Goal: Task Accomplishment & Management: Manage account settings

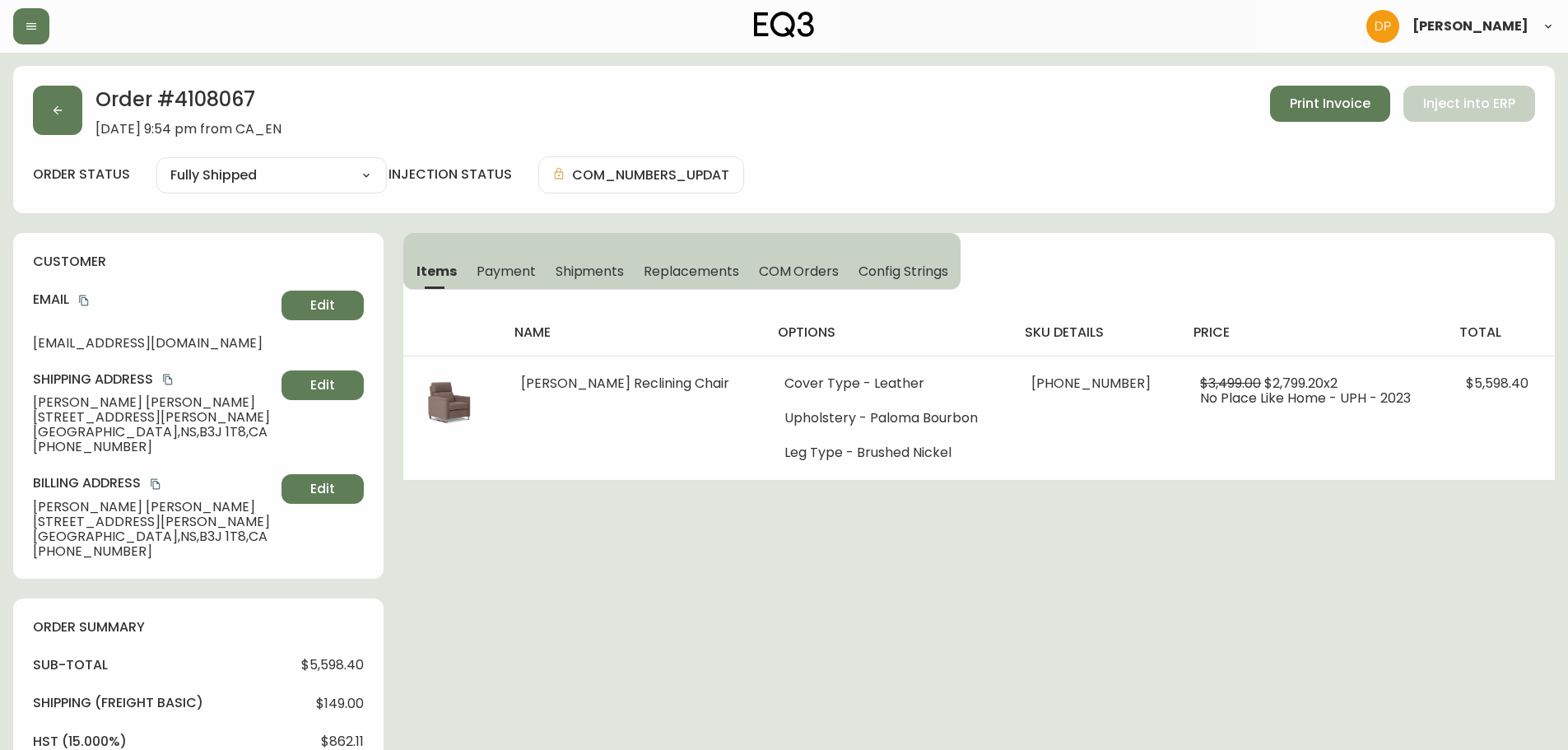
select select "FULLY_SHIPPED"
click at [77, 118] on button "button" at bounding box center [57, 110] width 50 height 50
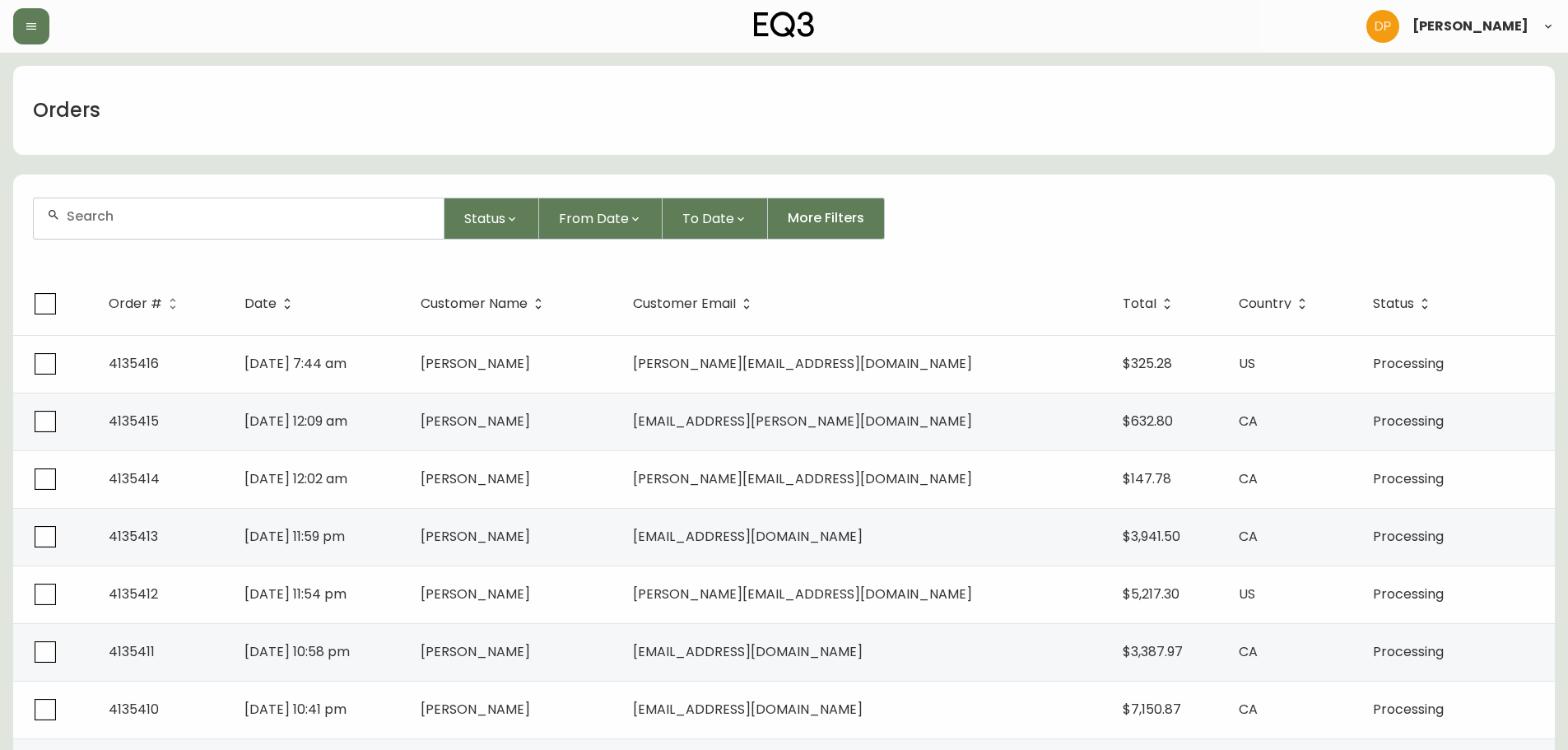
click at [327, 224] on div at bounding box center [239, 218] width 410 height 40
paste input "[PERSON_NAME]"
drag, startPoint x: 251, startPoint y: 196, endPoint x: 244, endPoint y: 220, distance: 25.0
click at [252, 197] on form "[PERSON_NAME] Status From Date To Date More Filters" at bounding box center [784, 225] width 1542 height 95
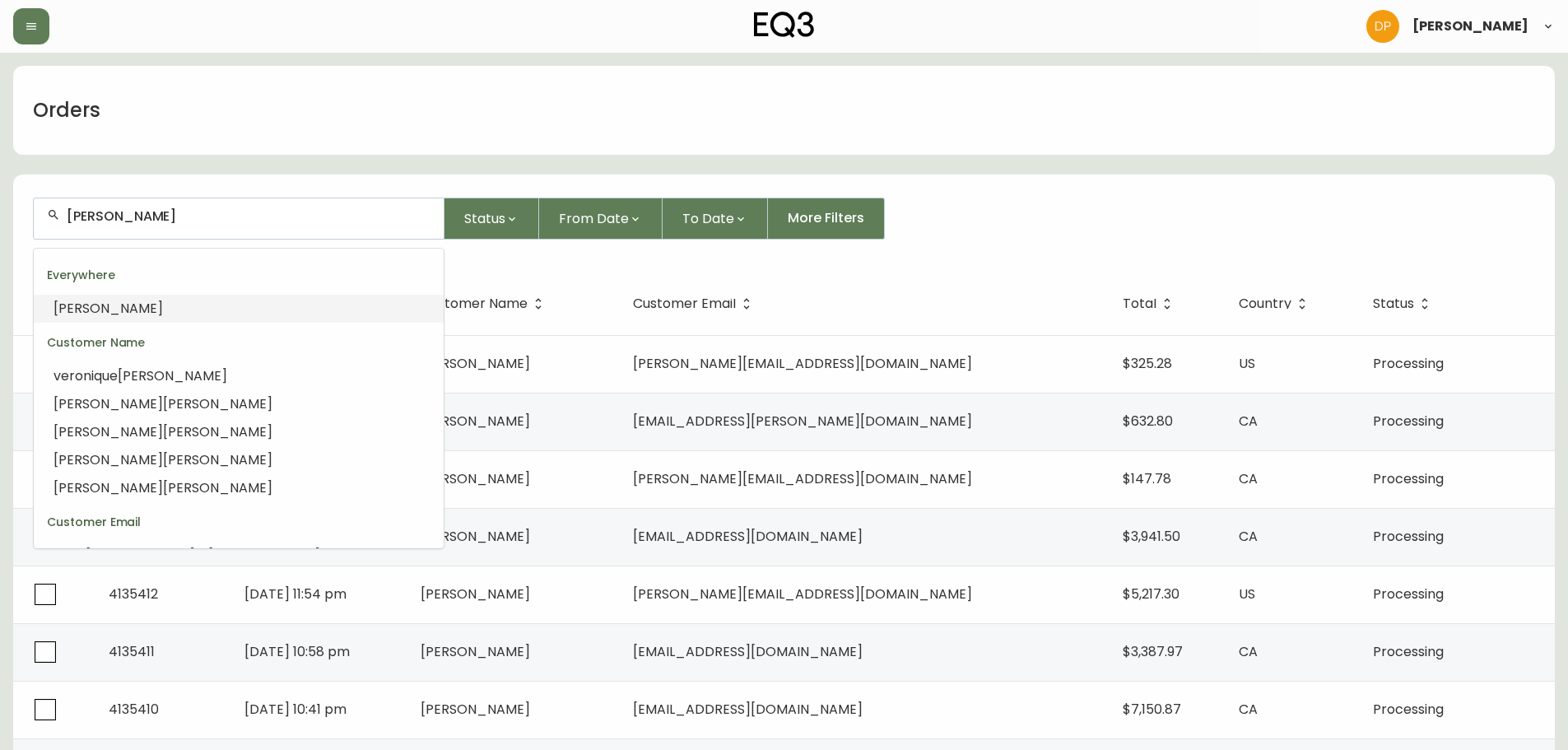
drag, startPoint x: 244, startPoint y: 220, endPoint x: -29, endPoint y: 195, distance: 274.1
paste input "[PERSON_NAME][EMAIL_ADDRESS][PERSON_NAME][DOMAIN_NAME]"
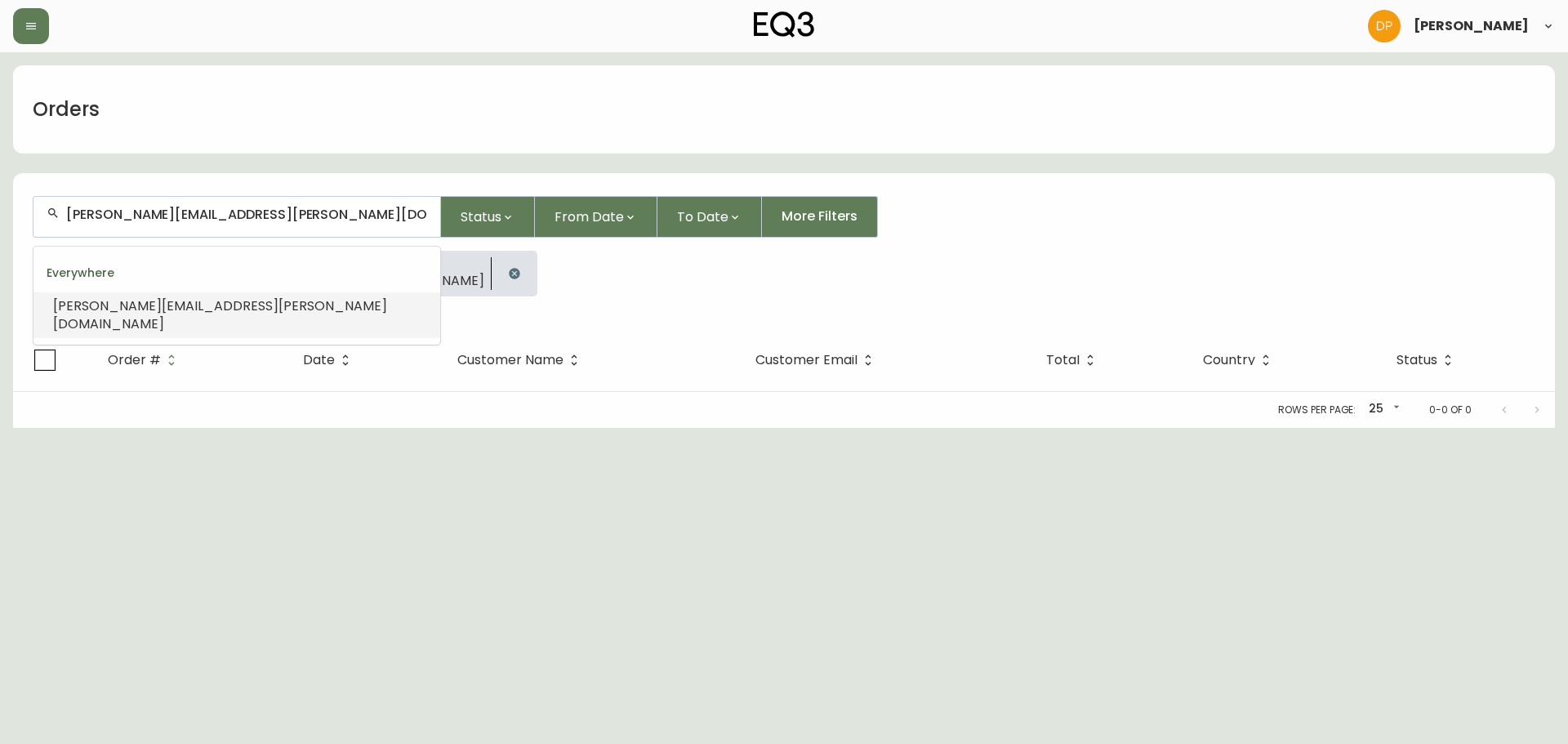
drag, startPoint x: 358, startPoint y: 218, endPoint x: -131, endPoint y: 185, distance: 490.1
click at [0, 185] on html "[PERSON_NAME] Orders [PERSON_NAME][EMAIL_ADDRESS][PERSON_NAME][DOMAIN_NAME] Sta…" at bounding box center [784, 214] width 1568 height 428
paste input "4111125"
type input "4111125"
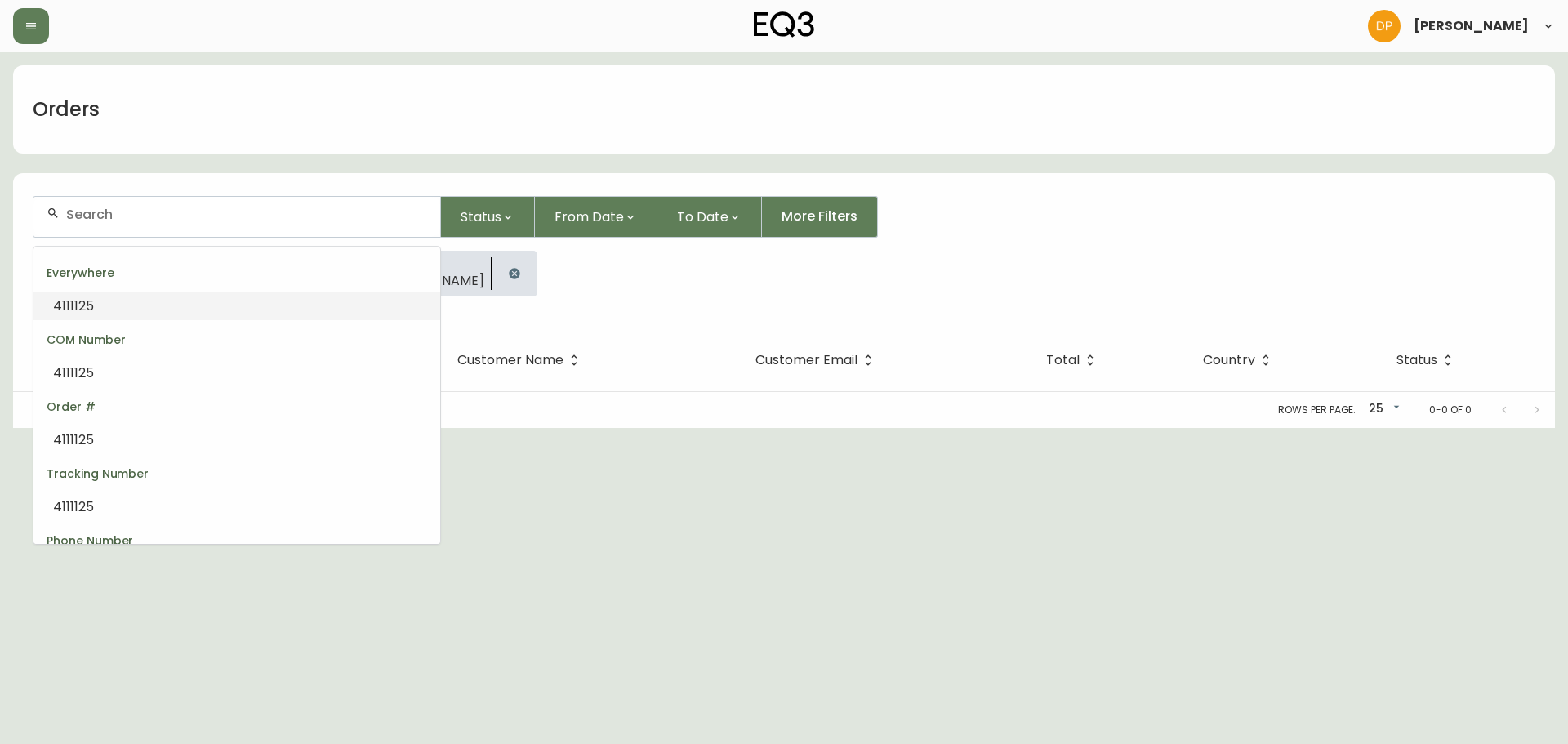
click at [204, 310] on li "4111125" at bounding box center [237, 307] width 406 height 28
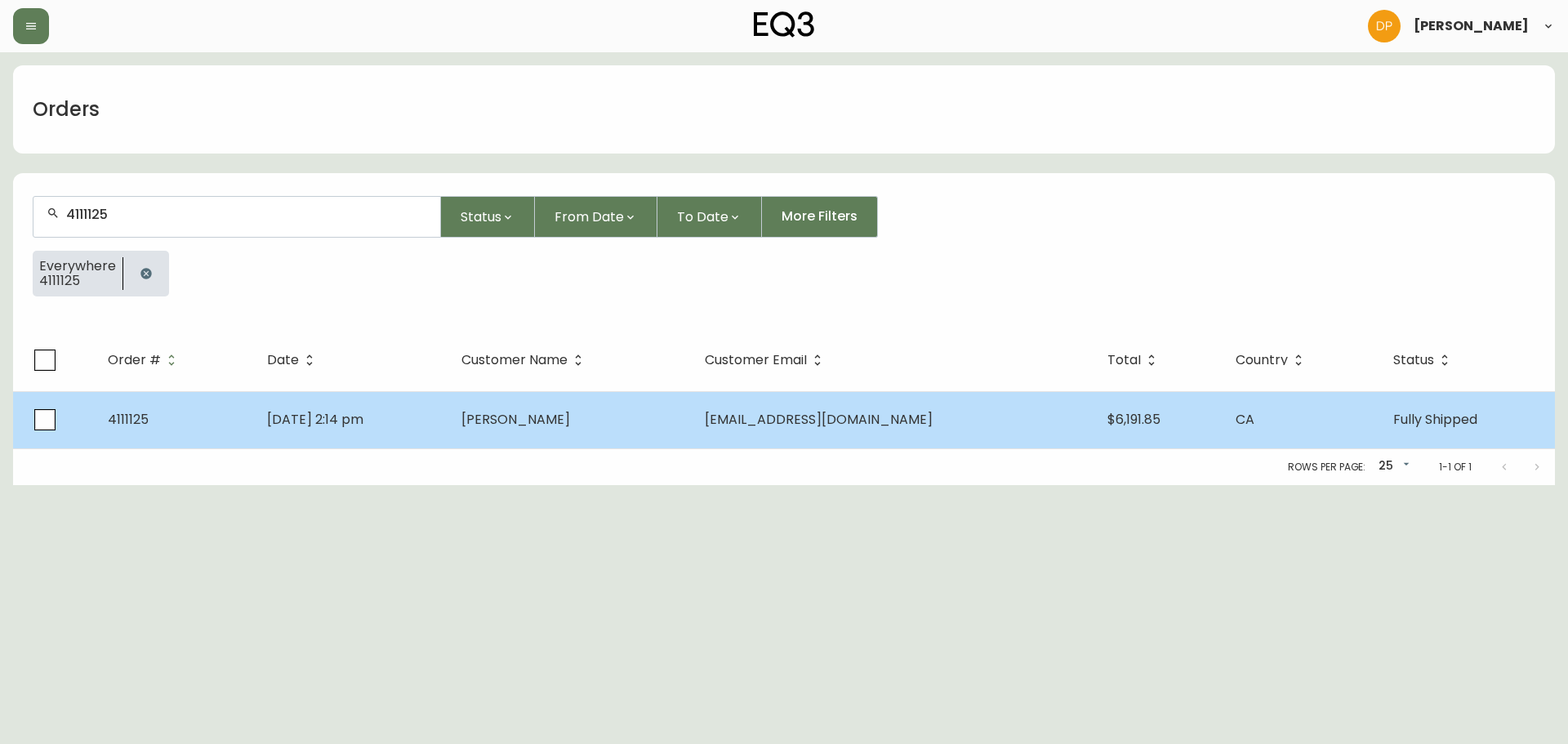
type input "4111125"
click at [219, 399] on td "4111125" at bounding box center [174, 420] width 159 height 57
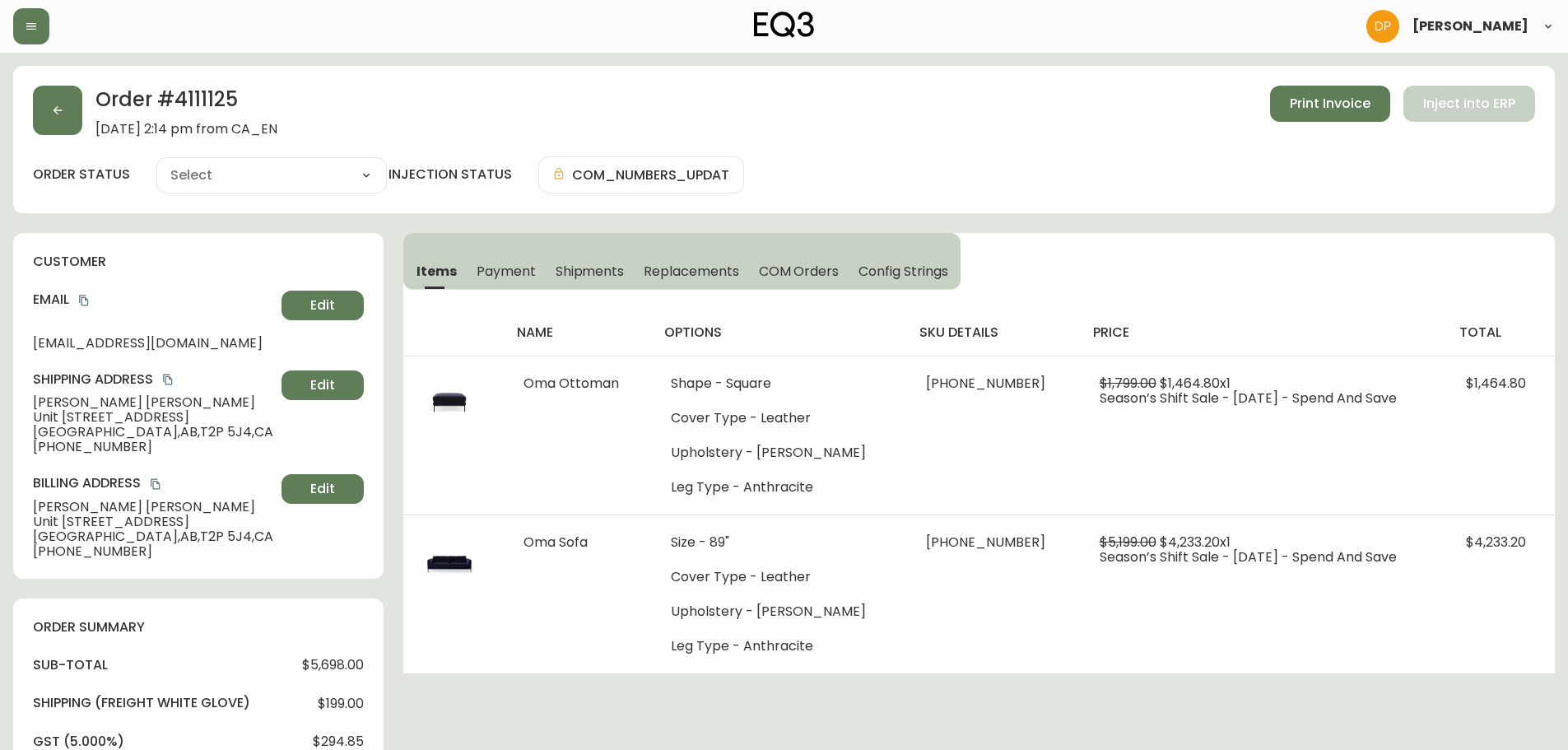
type input "Fully Shipped"
select select "FULLY_SHIPPED"
drag, startPoint x: 35, startPoint y: 398, endPoint x: 129, endPoint y: 395, distance: 94.0
click at [129, 395] on div "Shipping Address [PERSON_NAME][GEOGRAPHIC_DATA][STREET_ADDRESS] [PHONE_NUMBER] …" at bounding box center [198, 412] width 331 height 84
copy span "[PERSON_NAME]"
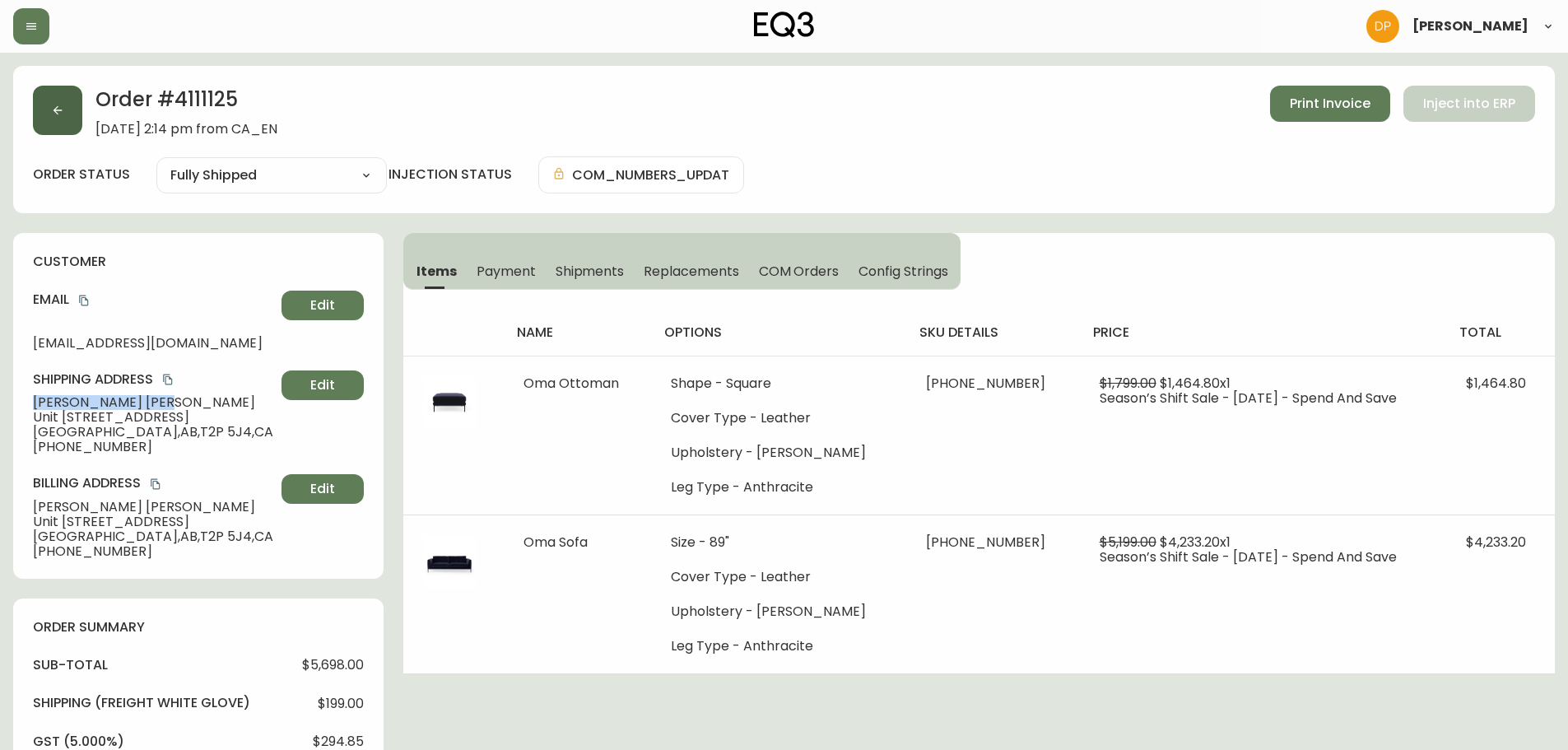
click at [82, 107] on button "button" at bounding box center [57, 110] width 50 height 50
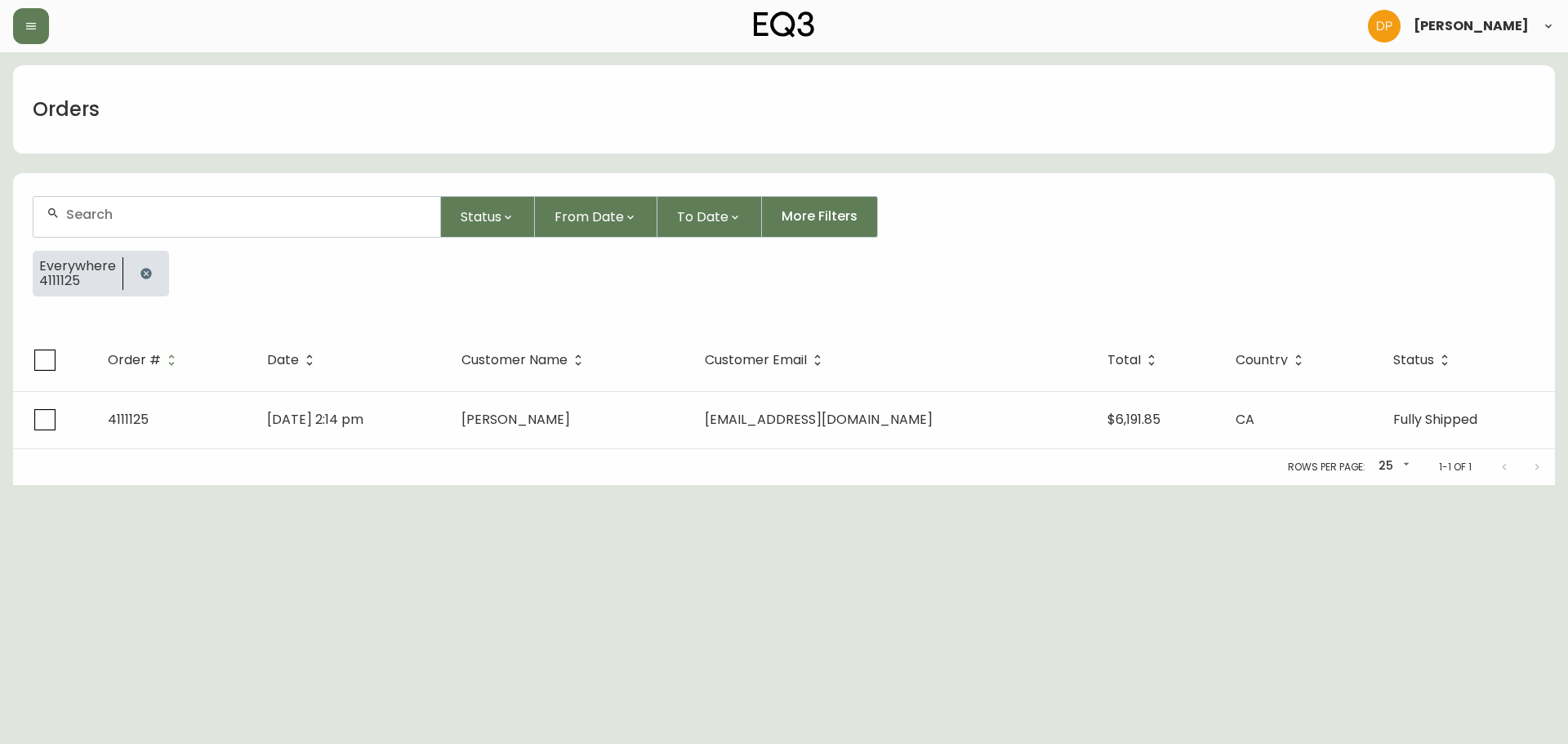
drag, startPoint x: 240, startPoint y: 206, endPoint x: 191, endPoint y: 232, distance: 55.5
click at [238, 206] on div at bounding box center [237, 216] width 406 height 40
click at [155, 272] on button "button" at bounding box center [145, 273] width 33 height 33
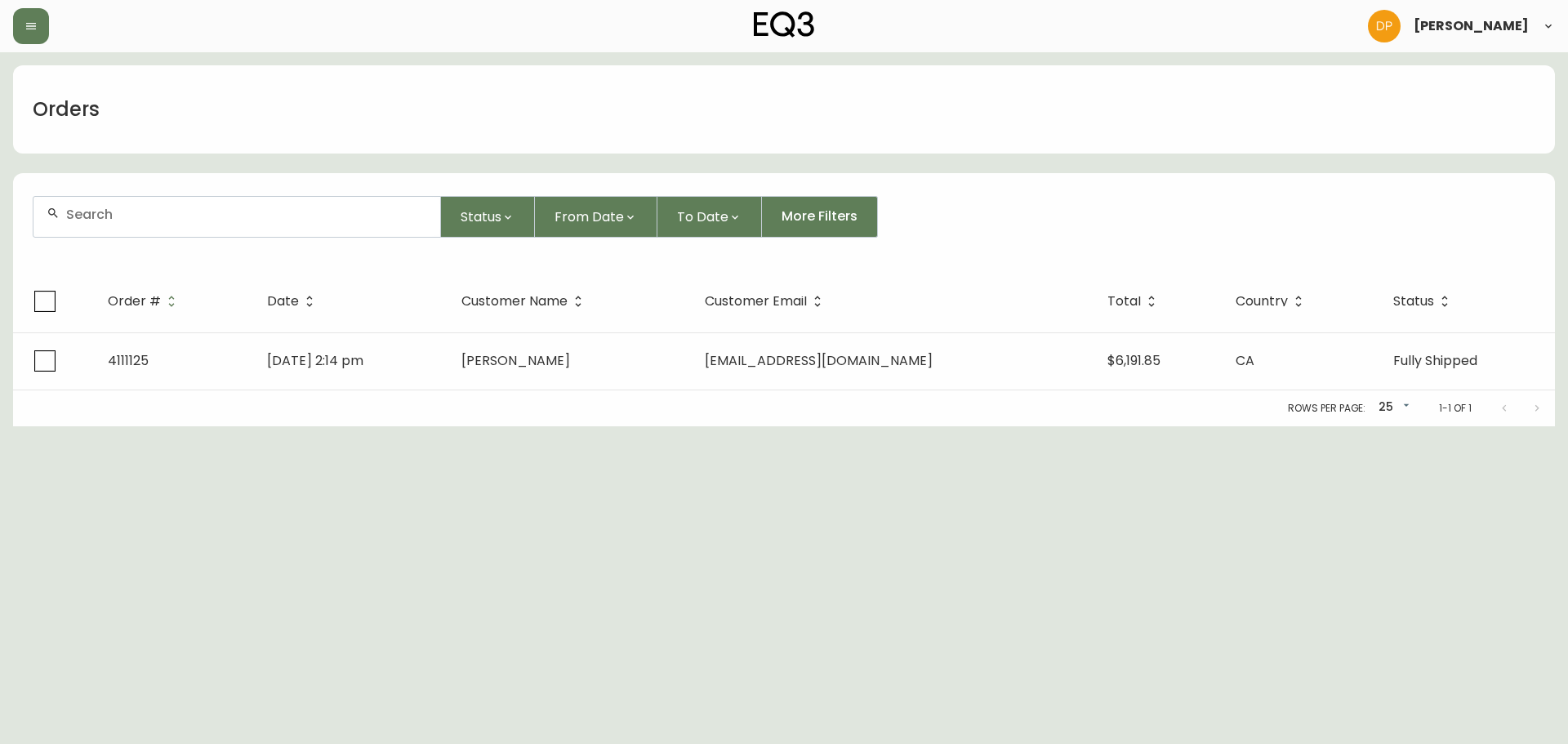
click at [142, 227] on div at bounding box center [237, 216] width 406 height 40
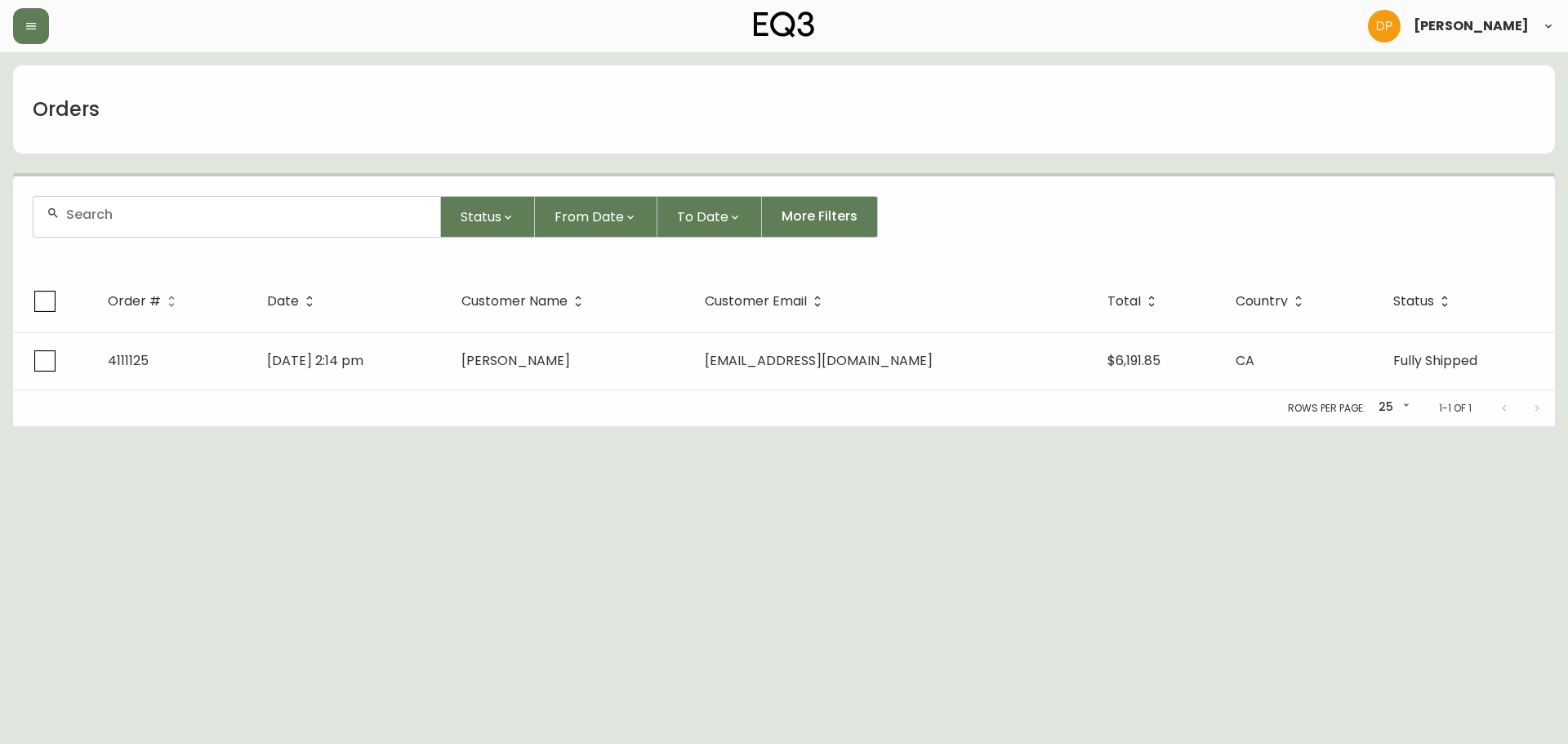
paste input "4135027"
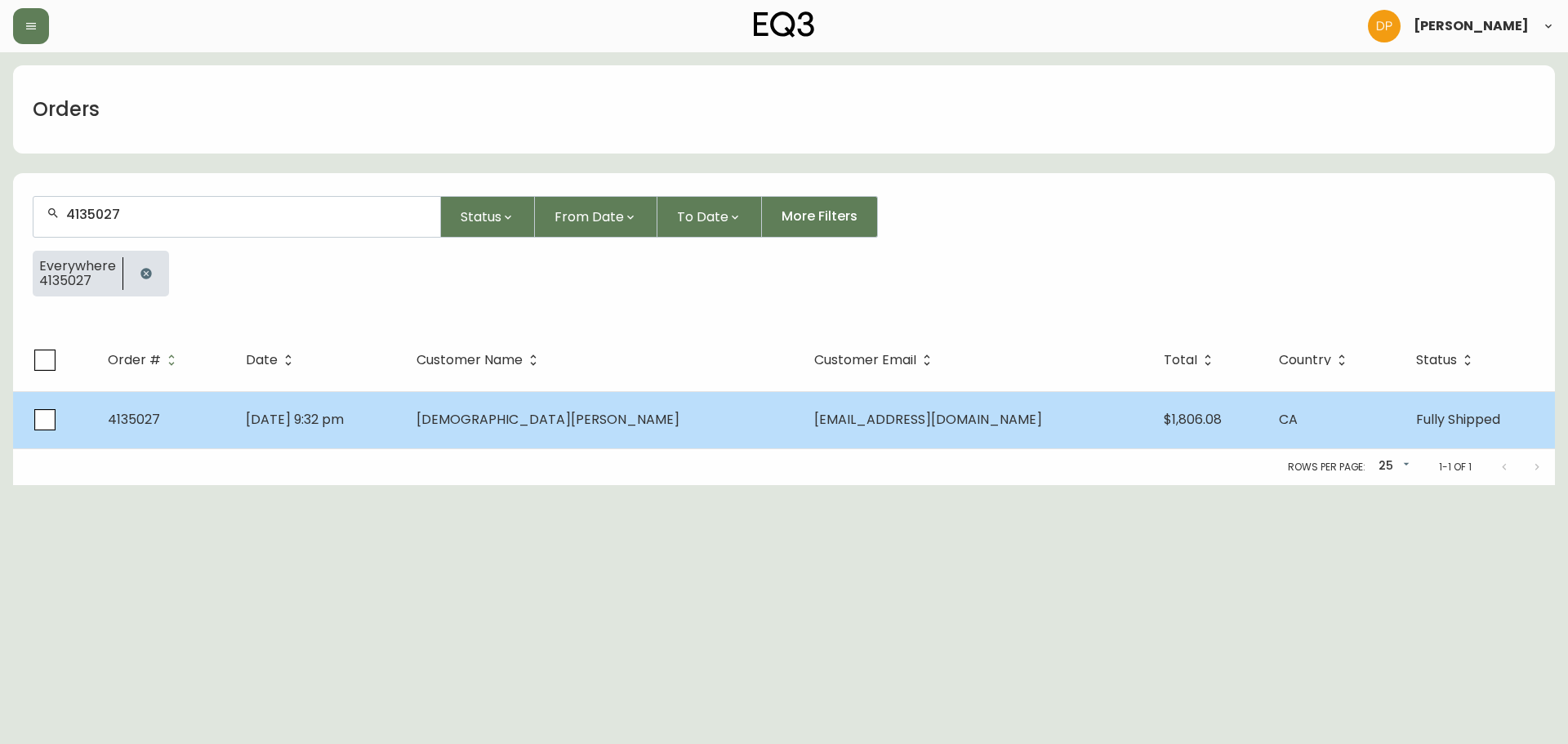
type input "4135027"
click at [404, 437] on td "[DATE] 9:32 pm" at bounding box center [318, 420] width 171 height 57
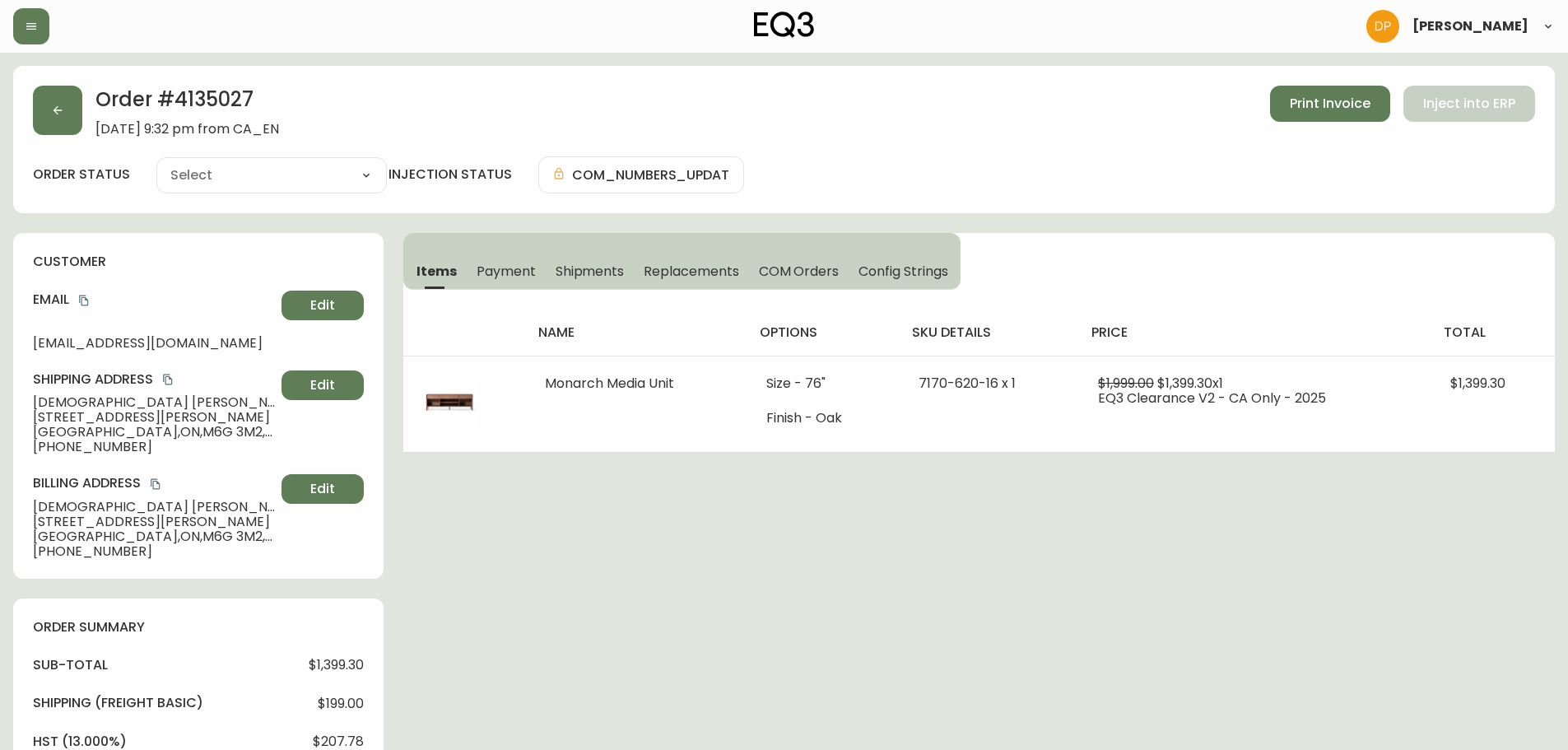
type input "Fully Shipped"
select select "FULLY_SHIPPED"
click at [75, 115] on button "button" at bounding box center [57, 110] width 50 height 50
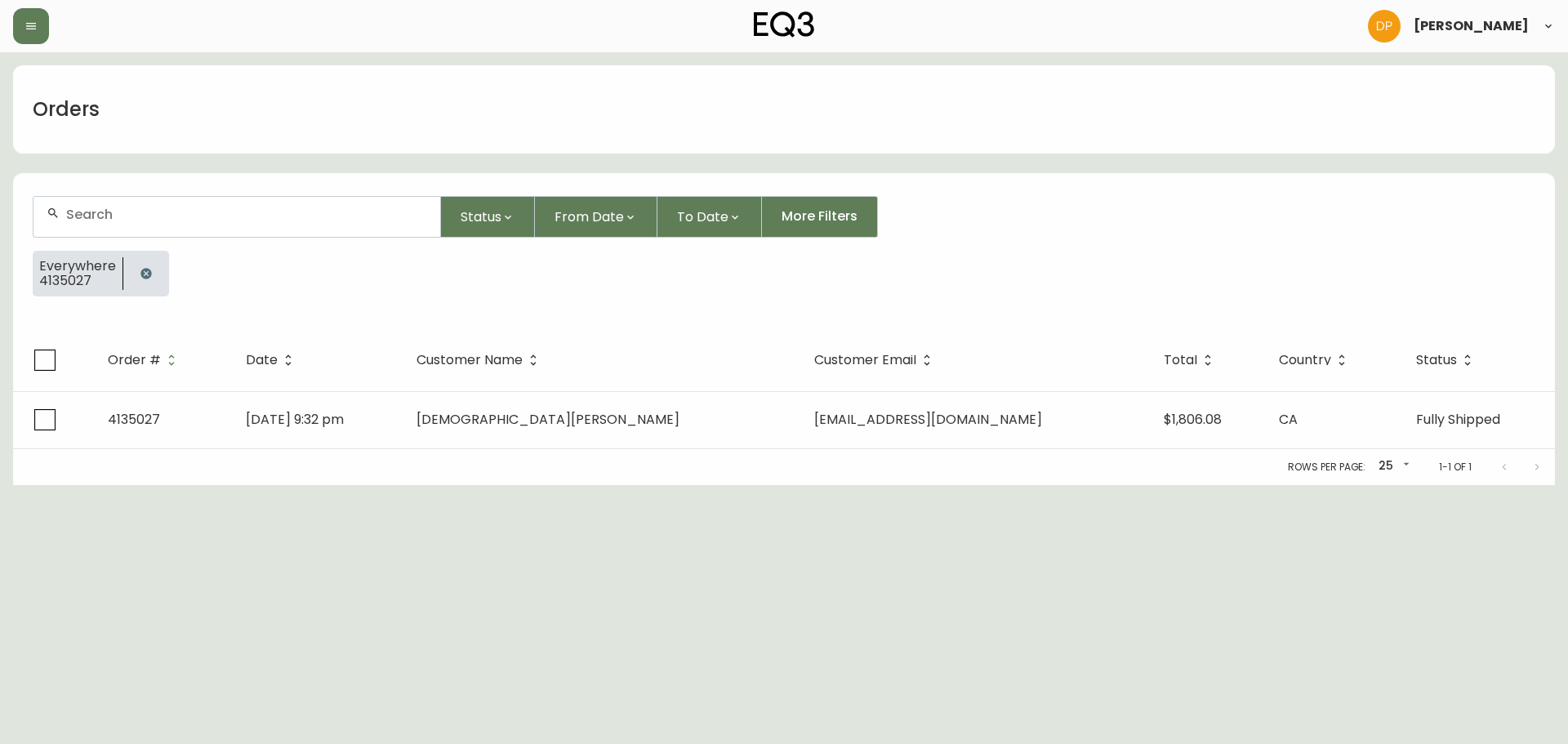
click at [152, 267] on button "button" at bounding box center [145, 273] width 33 height 33
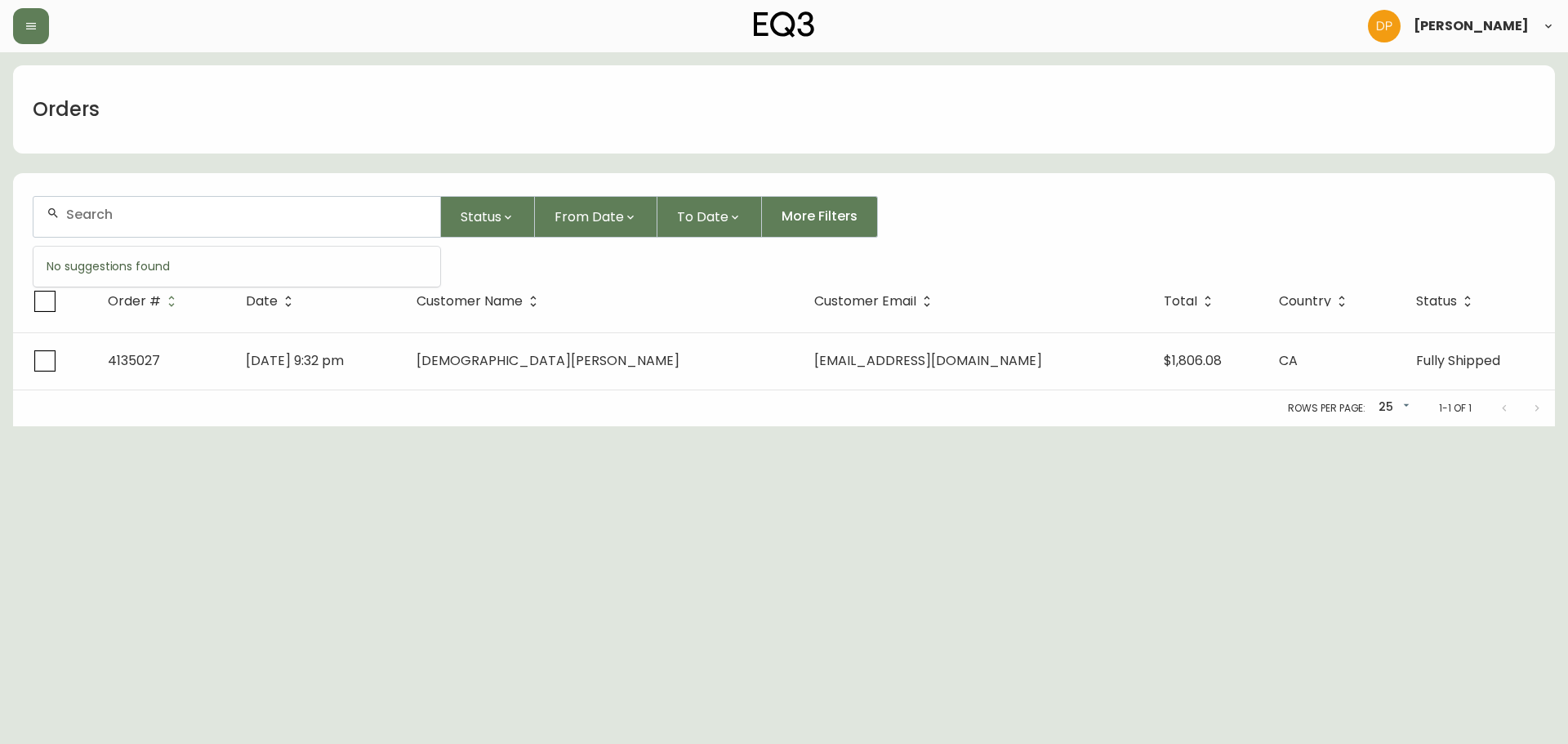
click at [155, 216] on input "text" at bounding box center [246, 214] width 361 height 16
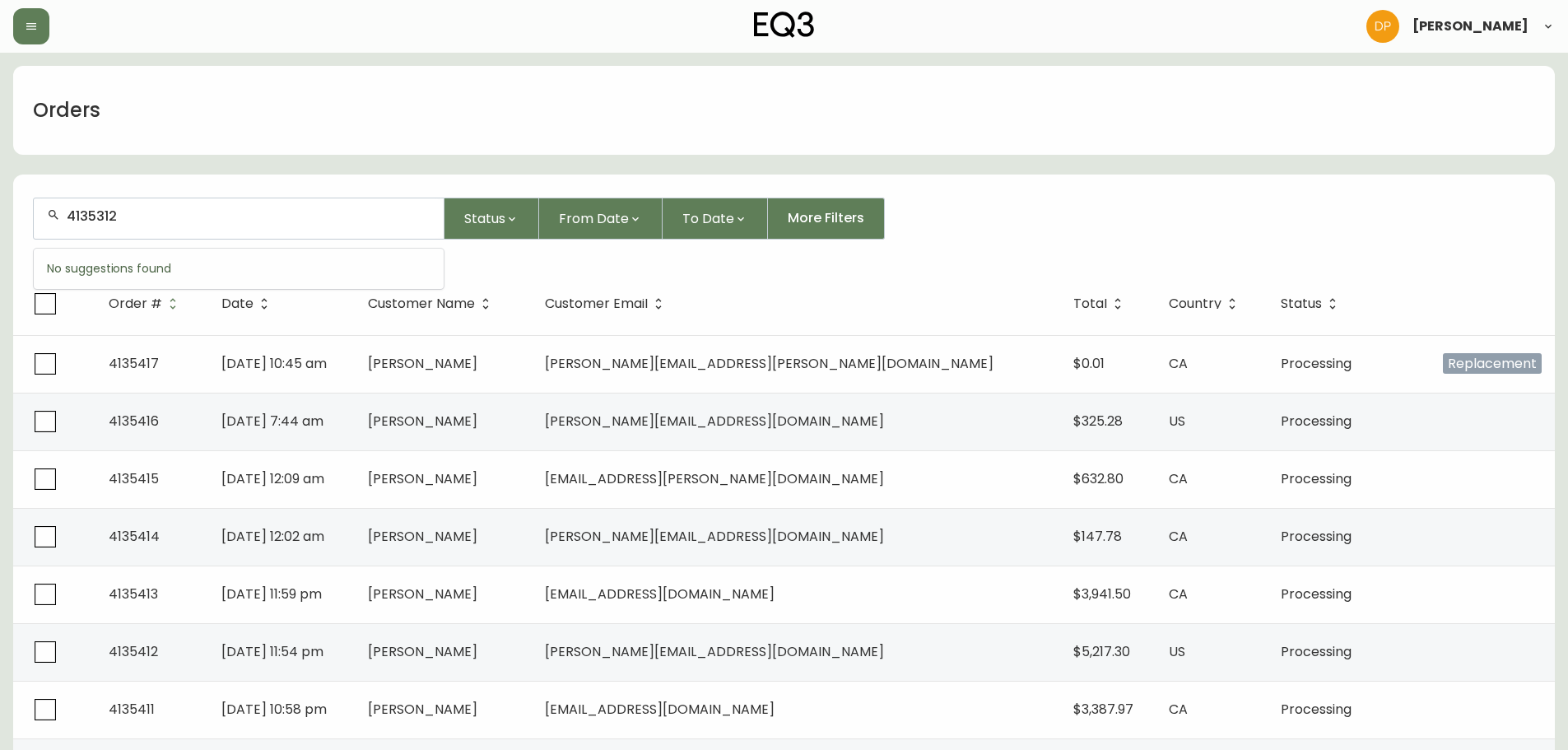
type input "4135312"
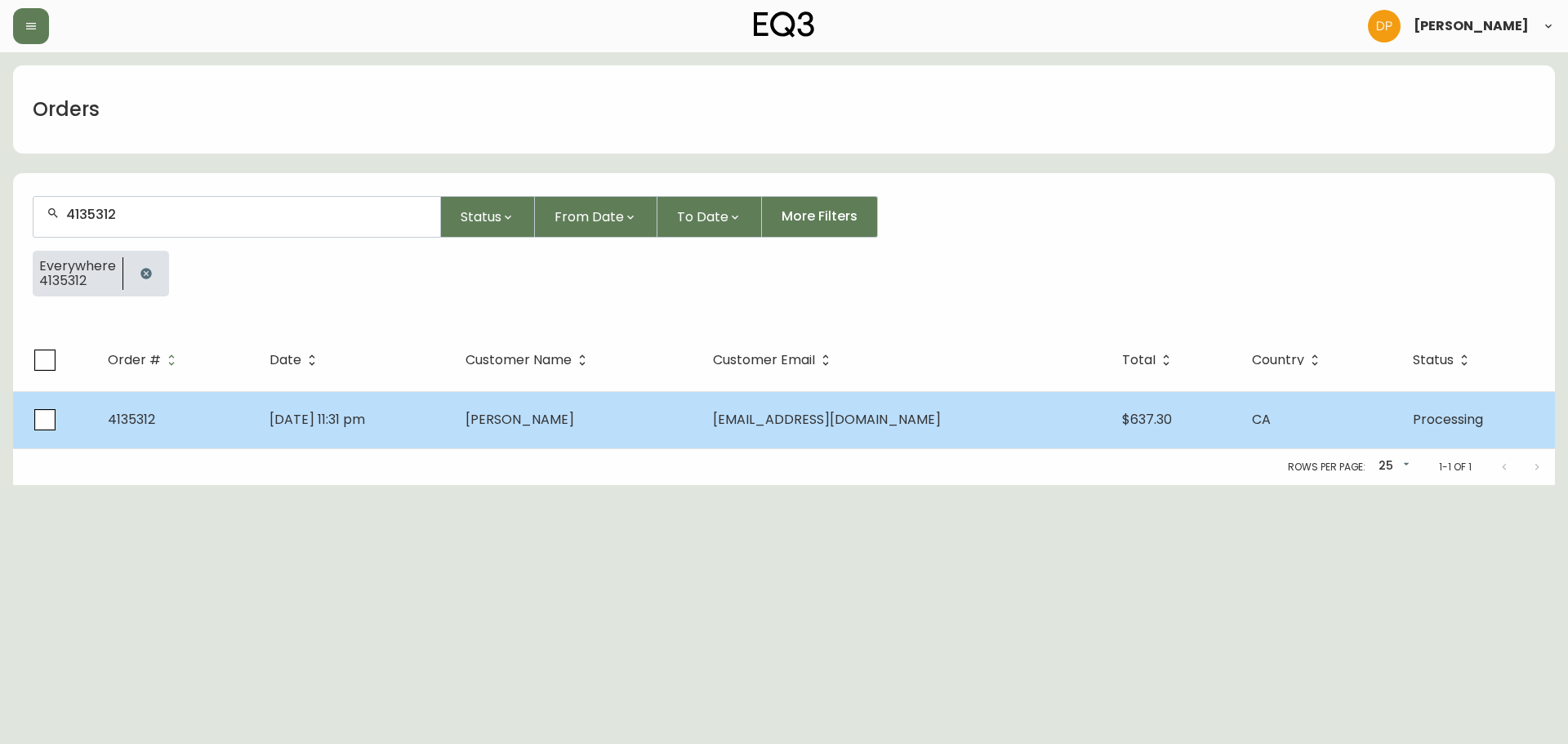
click at [452, 420] on td "[DATE] 11:31 pm" at bounding box center [354, 420] width 196 height 57
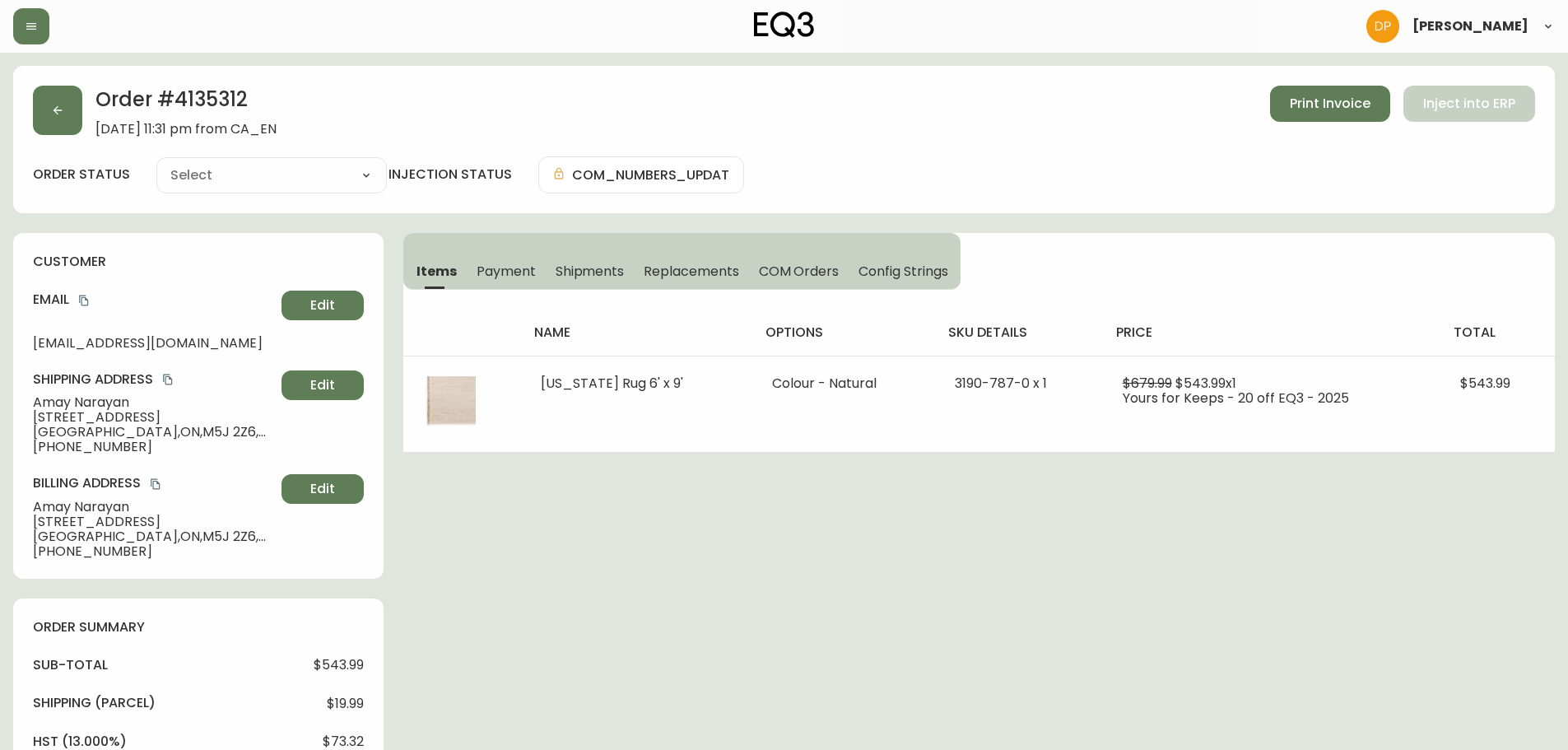
type input "Processing"
select select "PROCESSING"
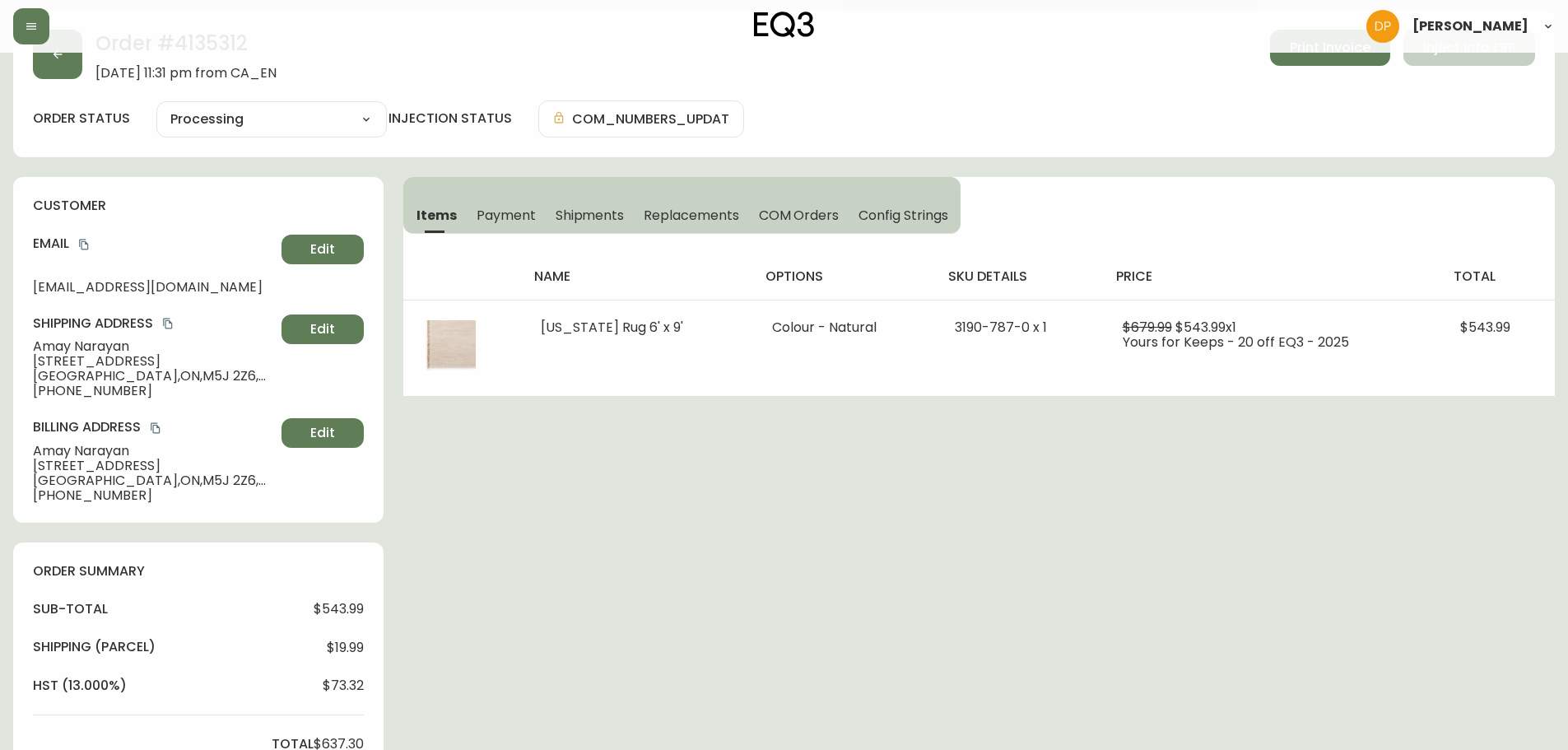
scroll to position [83, 0]
